Goal: Information Seeking & Learning: Learn about a topic

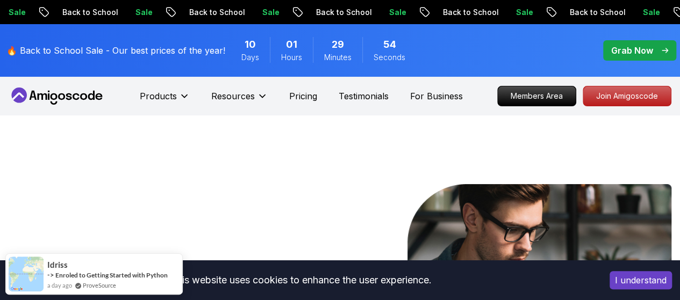
click at [640, 282] on button "I understand" at bounding box center [641, 280] width 62 height 18
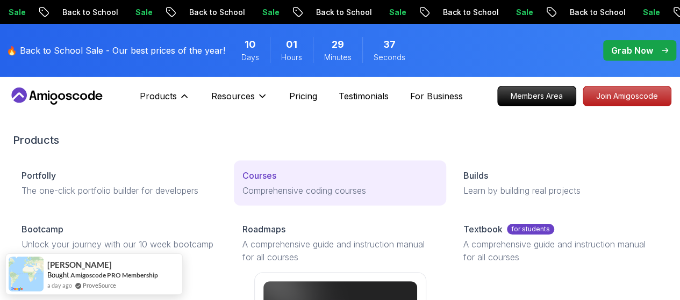
click at [242, 182] on p "Courses" at bounding box center [259, 175] width 34 height 13
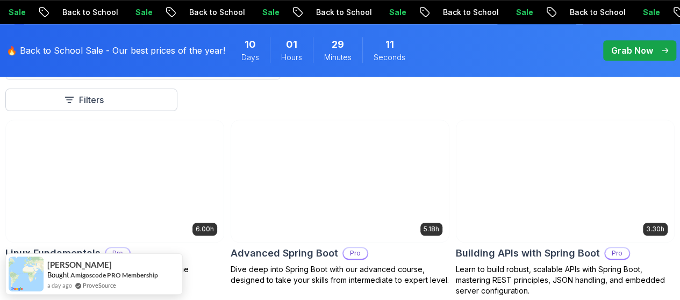
scroll to position [293, 0]
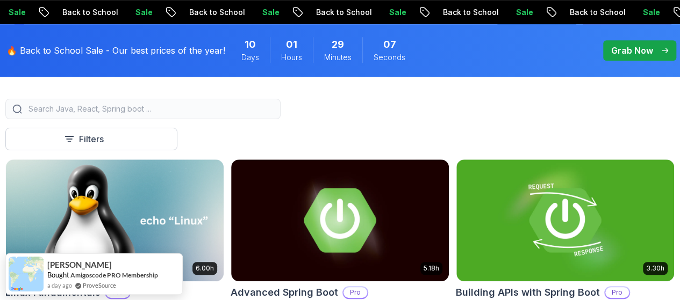
click at [274, 114] on input "search" at bounding box center [149, 109] width 247 height 11
click at [255, 119] on div at bounding box center [142, 109] width 275 height 20
click at [274, 114] on input "search" at bounding box center [149, 109] width 247 height 11
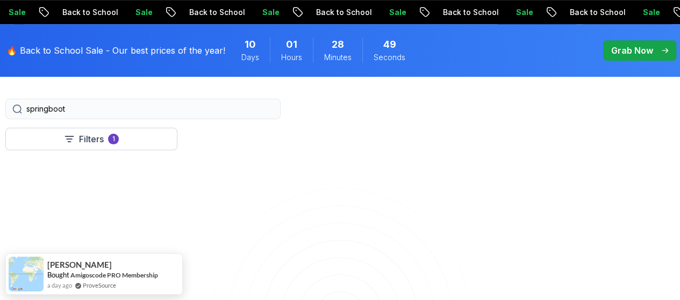
click at [227, 113] on input "springboot" at bounding box center [149, 109] width 247 height 11
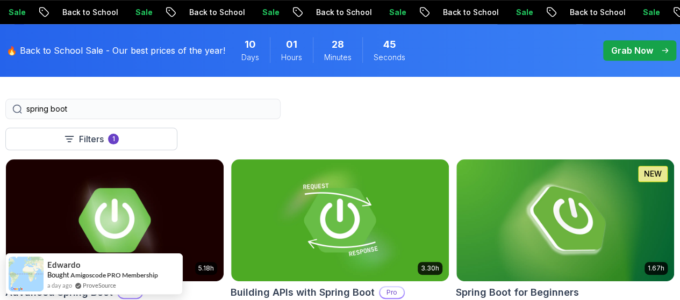
type input "spring boot"
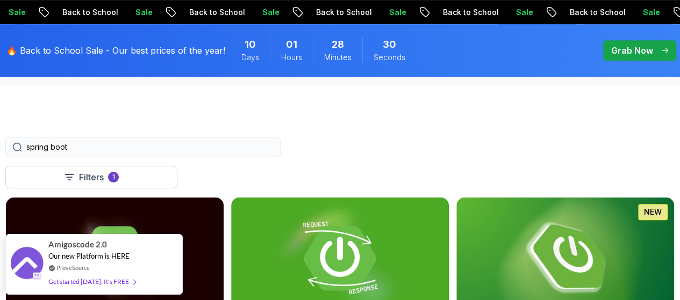
scroll to position [262, 0]
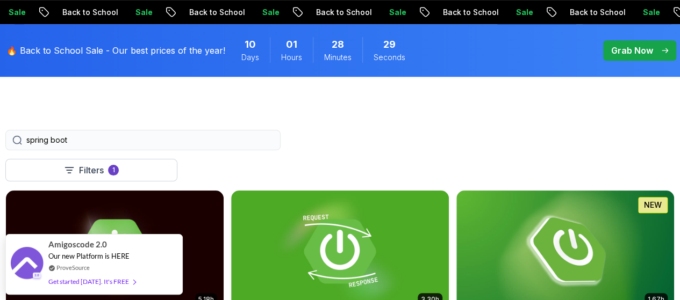
click at [244, 139] on div "spring boot" at bounding box center [142, 140] width 275 height 20
drag, startPoint x: 250, startPoint y: 146, endPoint x: 192, endPoint y: 134, distance: 59.9
click at [192, 134] on div "Filters 1 spring boot" at bounding box center [339, 140] width 669 height 20
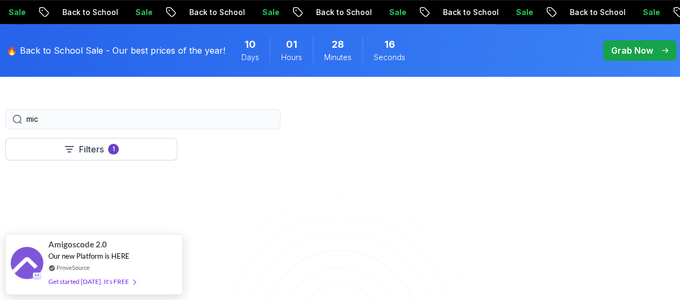
scroll to position [221, 0]
click at [244, 186] on input "mic" at bounding box center [149, 180] width 247 height 11
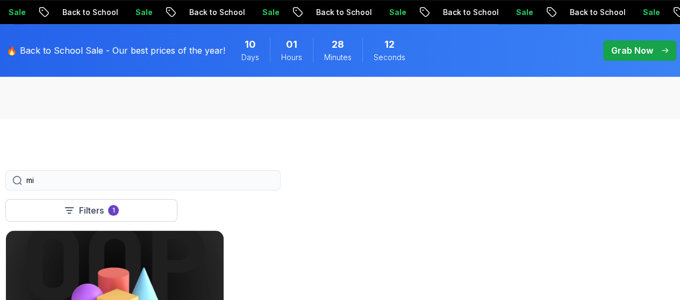
type input "m"
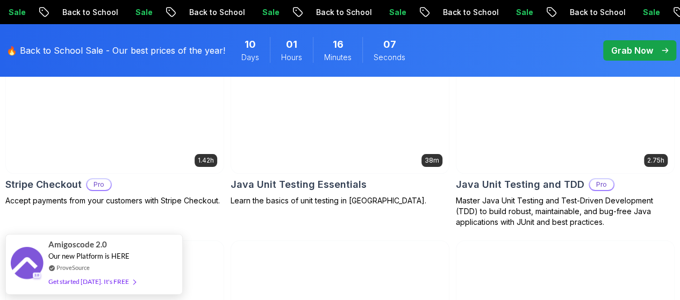
scroll to position [2044, 0]
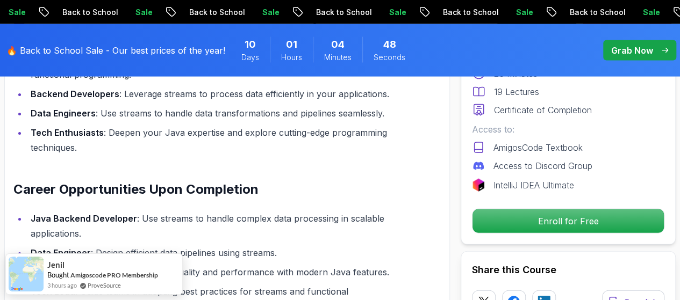
scroll to position [1091, 0]
